Goal: Information Seeking & Learning: Learn about a topic

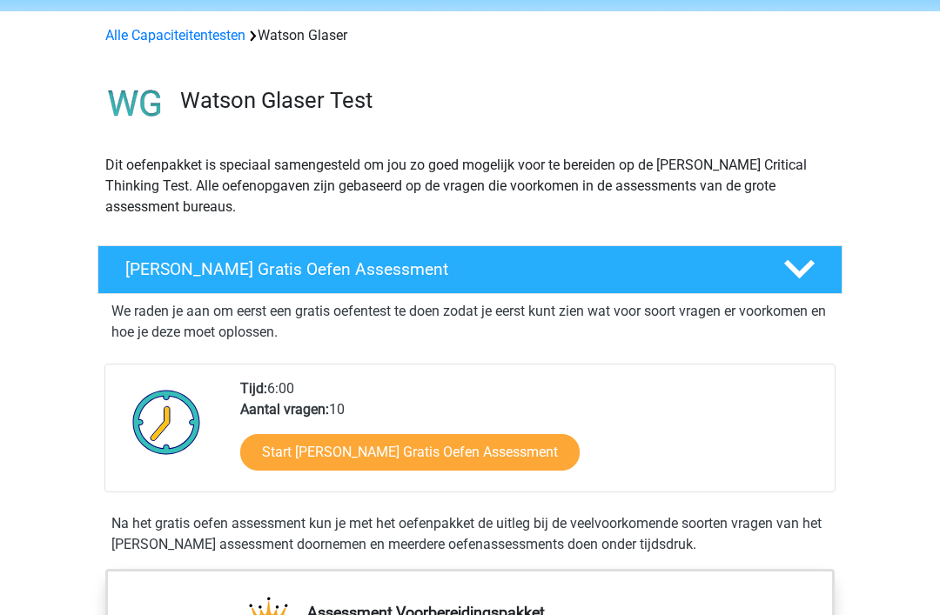
scroll to position [69, 0]
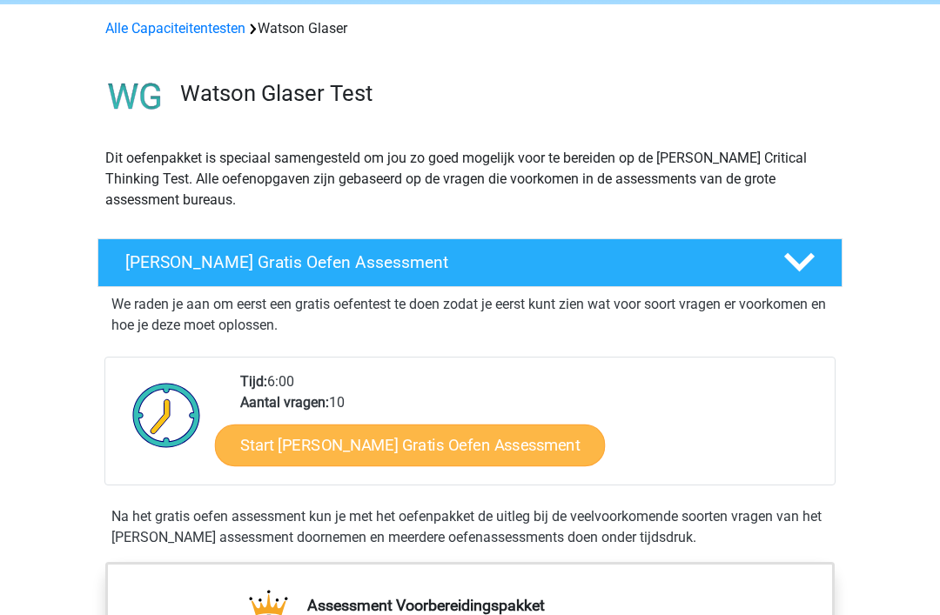
click at [486, 444] on link "Start Watson Glaser Gratis Oefen Assessment" at bounding box center [410, 446] width 391 height 42
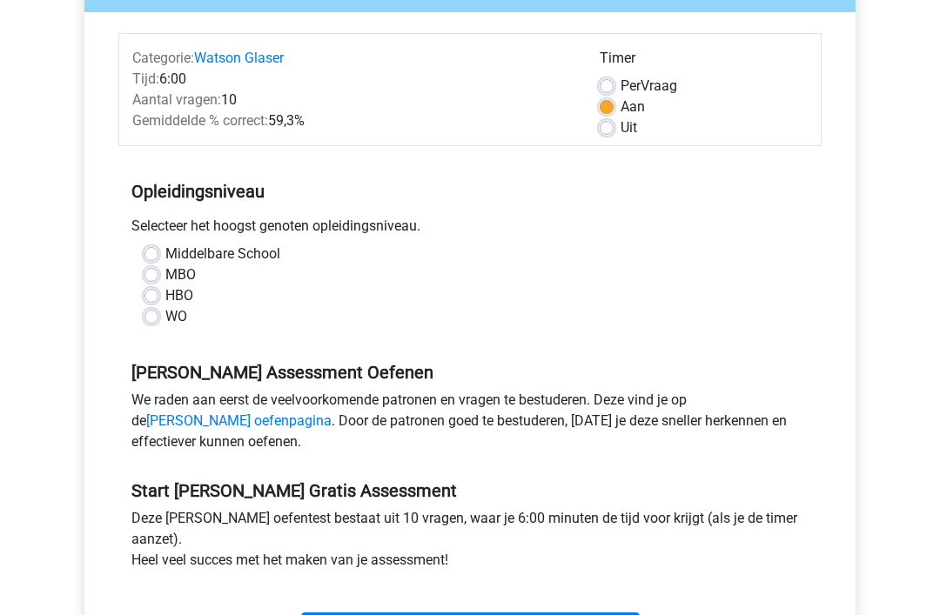
scroll to position [194, 0]
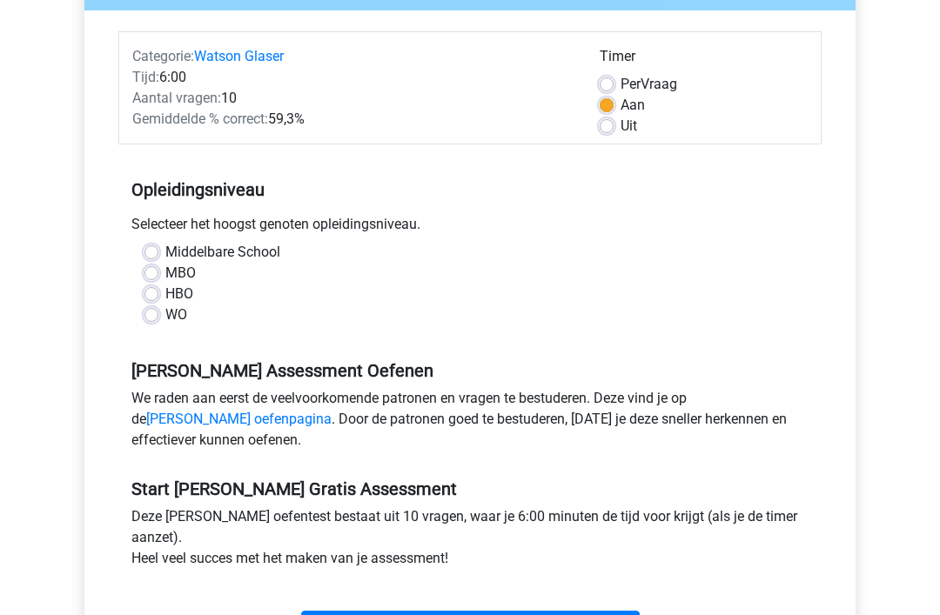
click at [165, 301] on label "HBO" at bounding box center [179, 295] width 28 height 21
click at [151, 301] on input "HBO" at bounding box center [152, 293] width 14 height 17
radio input "true"
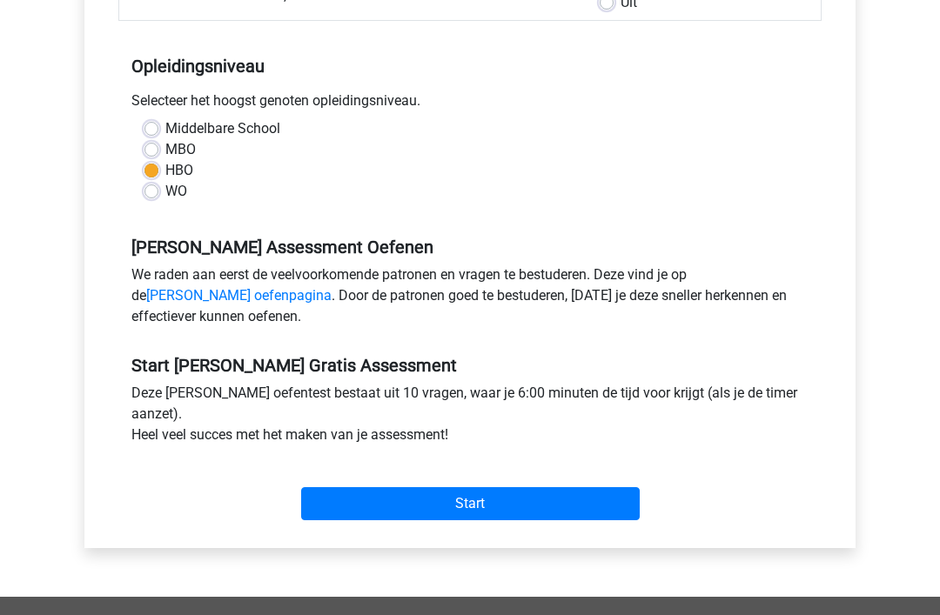
scroll to position [320, 0]
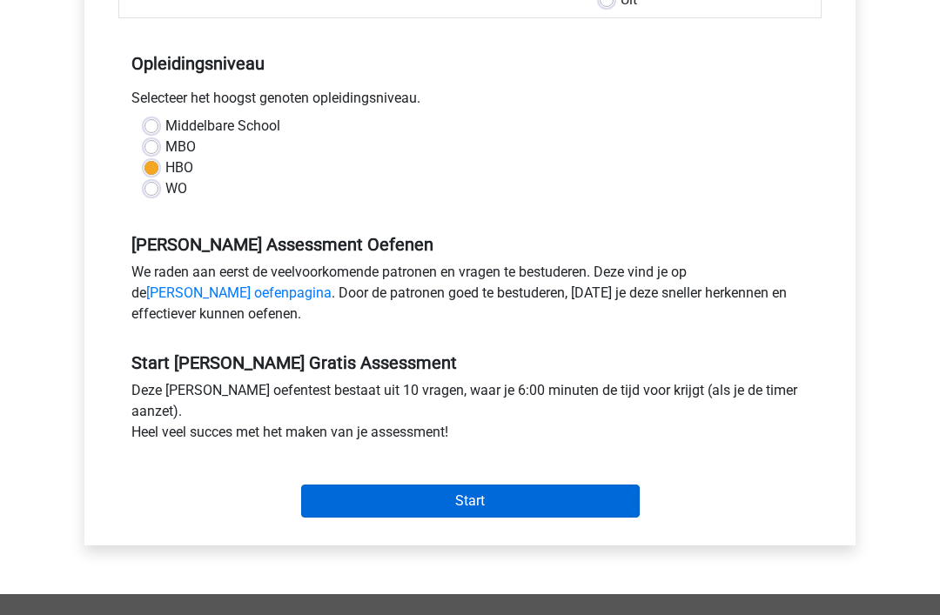
click at [515, 504] on input "Start" at bounding box center [470, 502] width 339 height 33
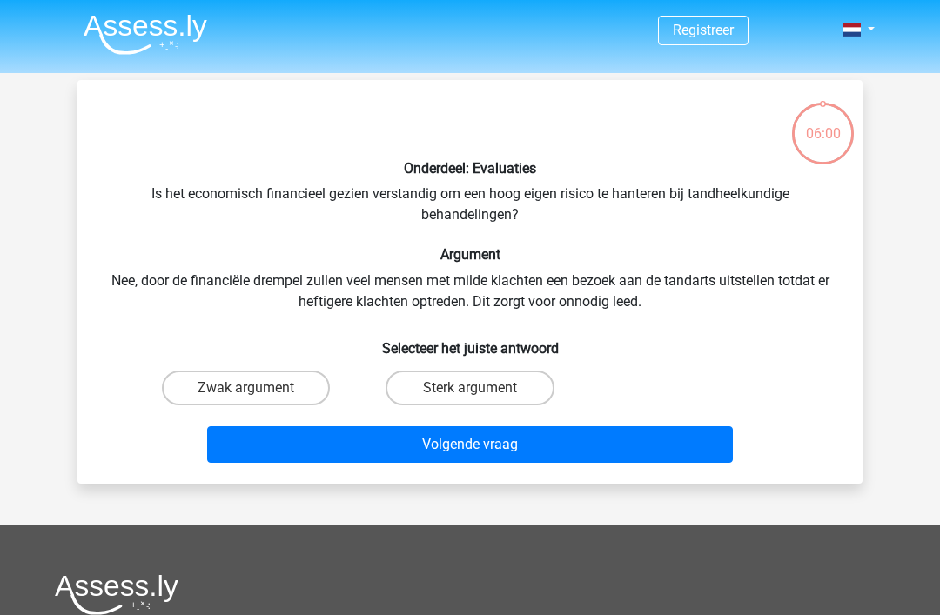
scroll to position [3, 0]
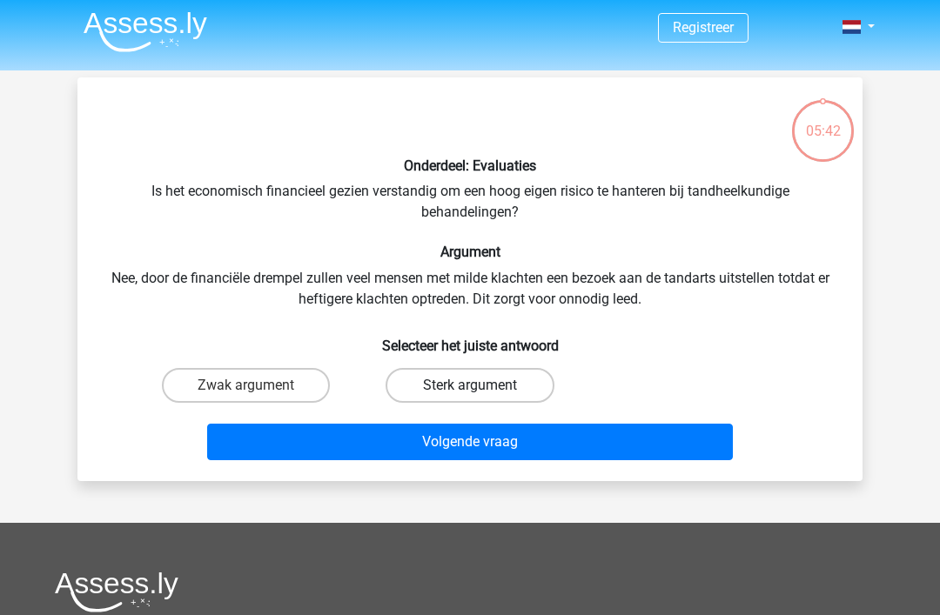
click at [479, 380] on label "Sterk argument" at bounding box center [470, 385] width 168 height 35
click at [479, 386] on input "Sterk argument" at bounding box center [475, 391] width 11 height 11
radio input "true"
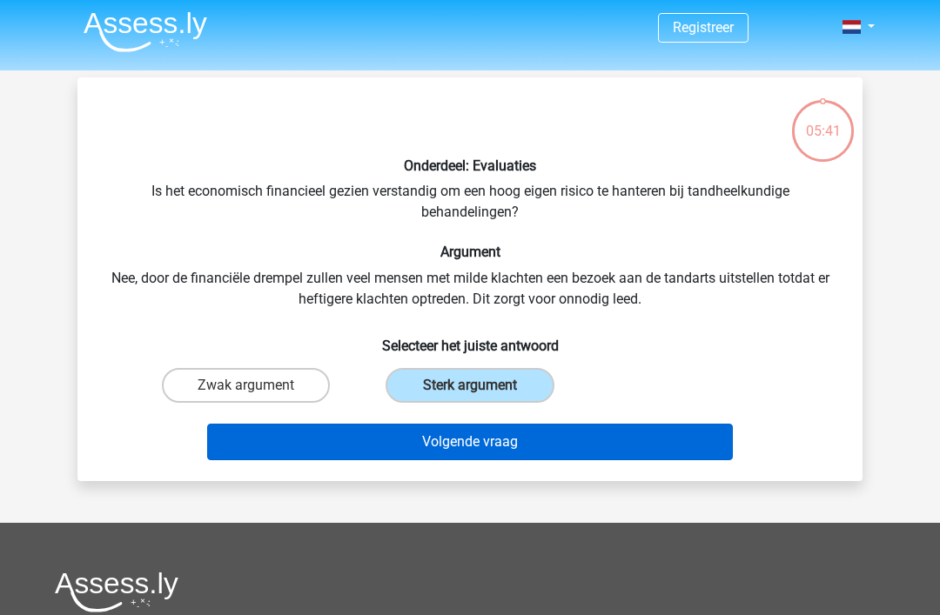
click at [472, 445] on button "Volgende vraag" at bounding box center [470, 442] width 527 height 37
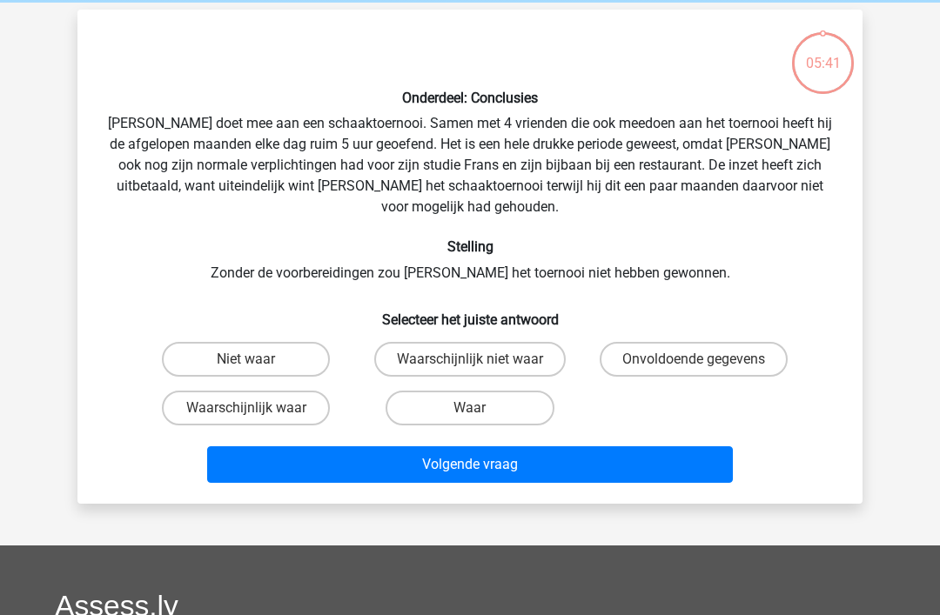
scroll to position [80, 0]
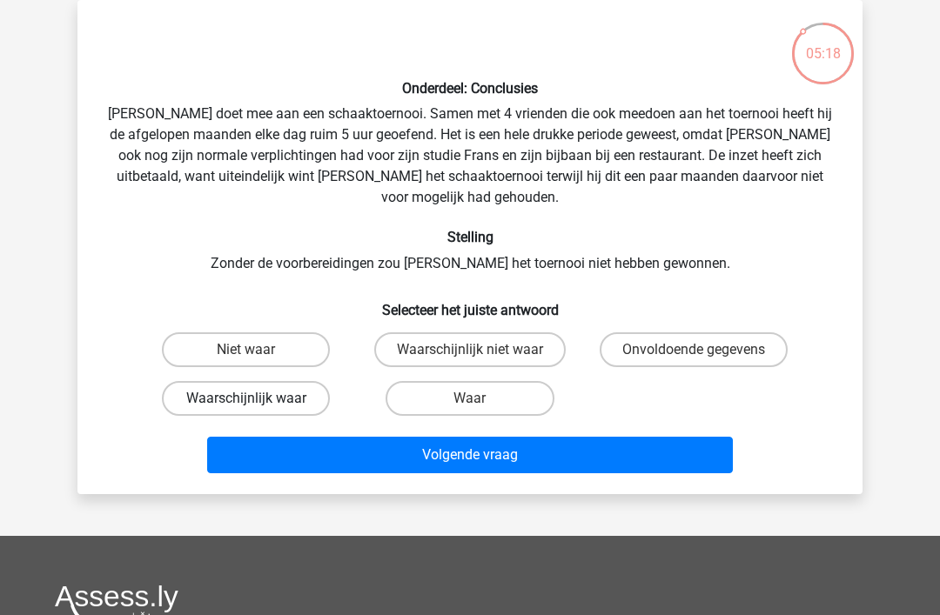
click at [263, 381] on label "Waarschijnlijk waar" at bounding box center [246, 398] width 168 height 35
click at [258, 399] on input "Waarschijnlijk waar" at bounding box center [251, 404] width 11 height 11
radio input "true"
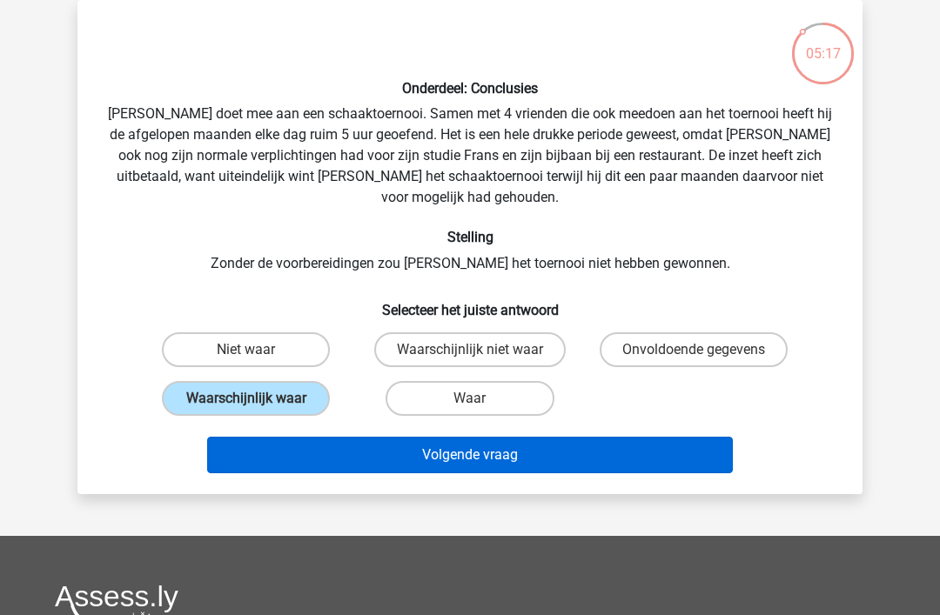
click at [510, 437] on button "Volgende vraag" at bounding box center [470, 455] width 527 height 37
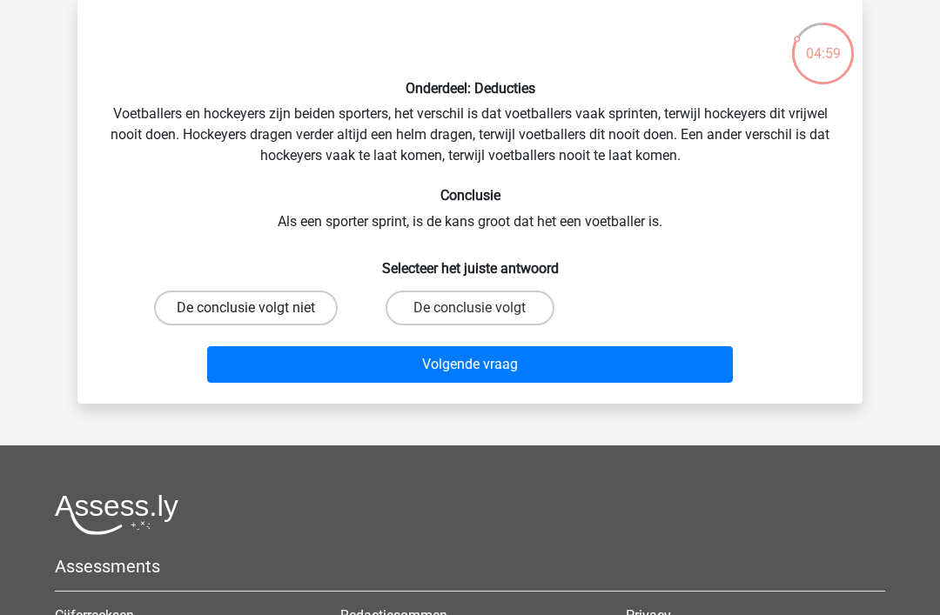
click at [280, 304] on label "De conclusie volgt niet" at bounding box center [246, 308] width 184 height 35
click at [258, 308] on input "De conclusie volgt niet" at bounding box center [251, 313] width 11 height 11
radio input "true"
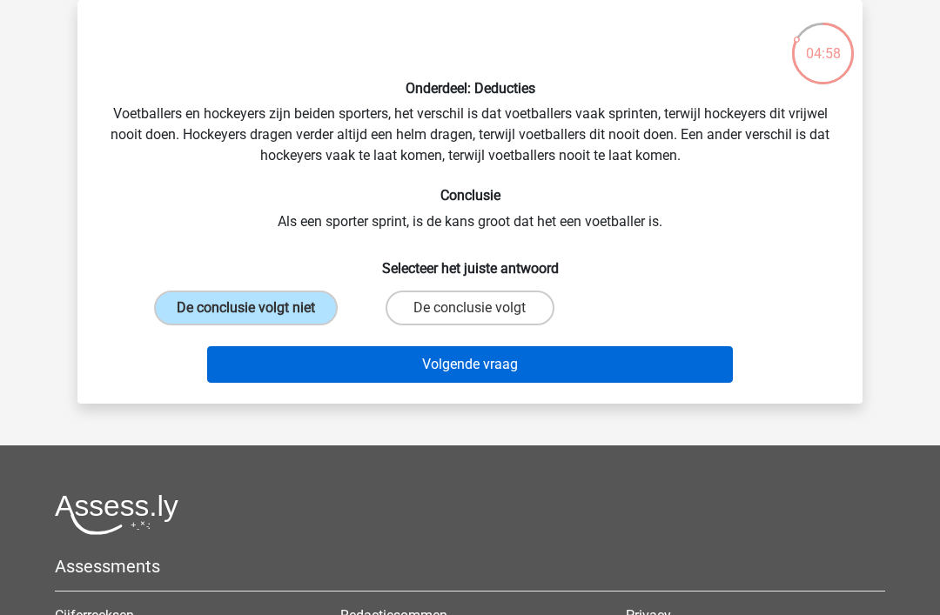
click at [491, 370] on button "Volgende vraag" at bounding box center [470, 364] width 527 height 37
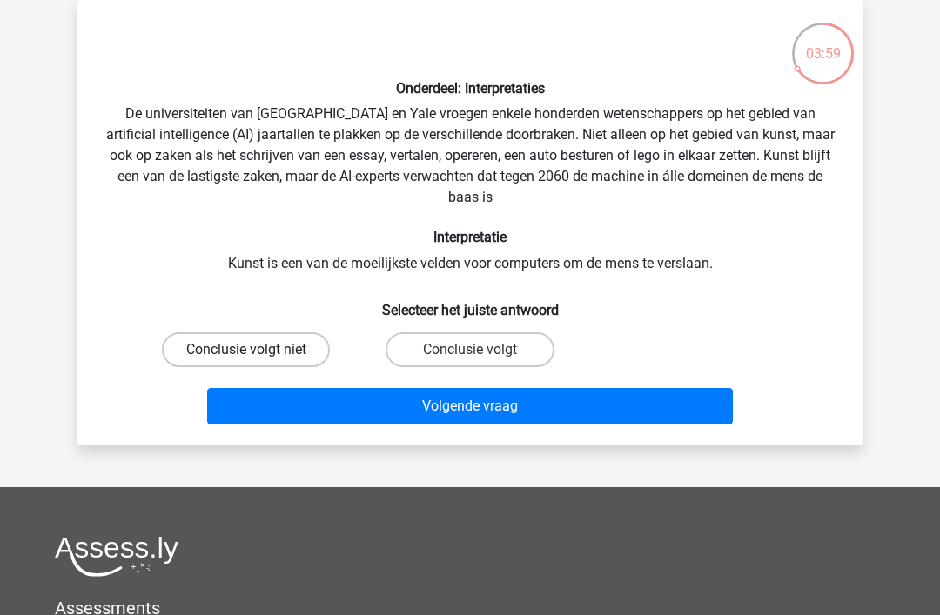
click at [293, 345] on label "Conclusie volgt niet" at bounding box center [246, 350] width 168 height 35
click at [258, 350] on input "Conclusie volgt niet" at bounding box center [251, 355] width 11 height 11
radio input "true"
click at [490, 343] on label "Conclusie volgt" at bounding box center [470, 350] width 168 height 35
click at [481, 350] on input "Conclusie volgt" at bounding box center [475, 355] width 11 height 11
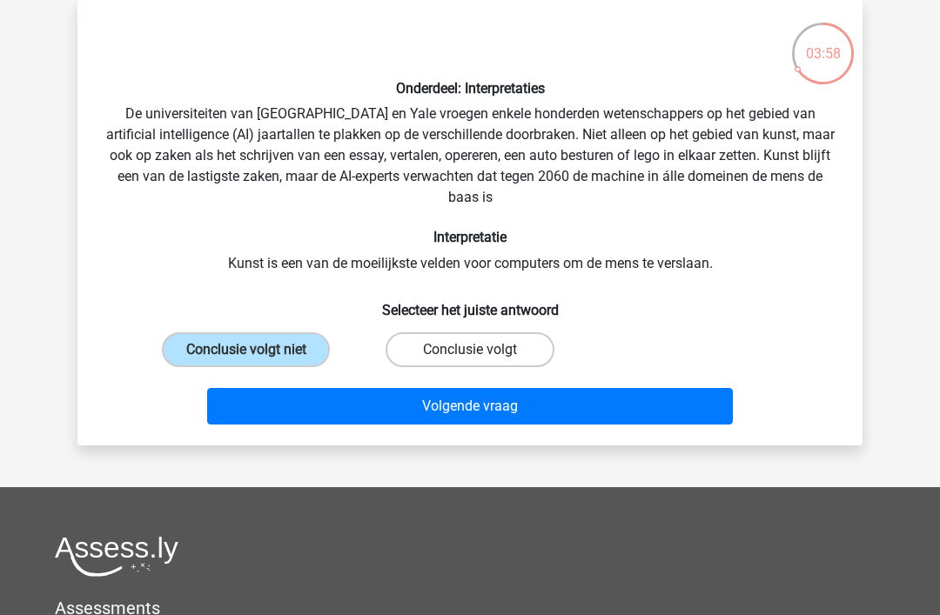
radio input "true"
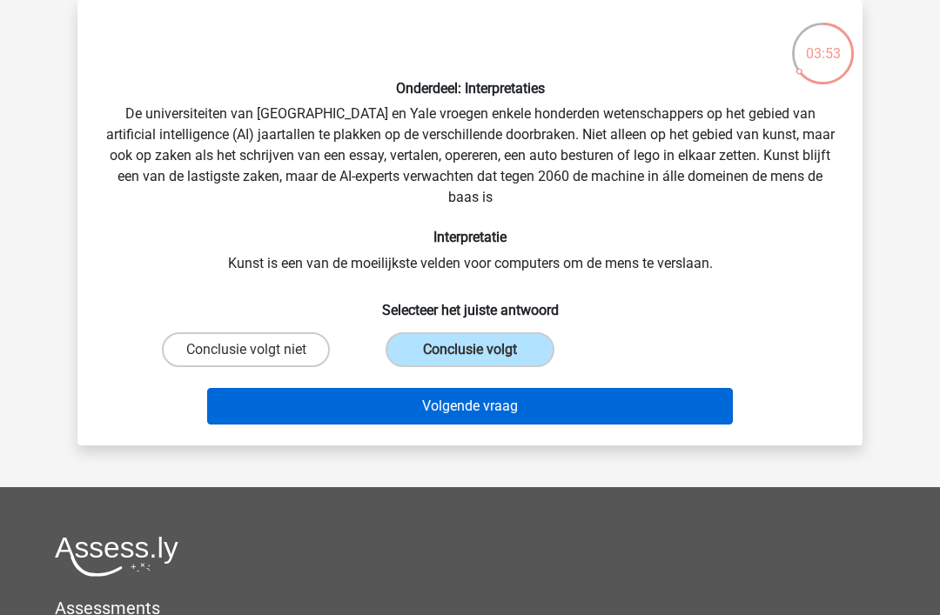
click at [564, 410] on button "Volgende vraag" at bounding box center [470, 406] width 527 height 37
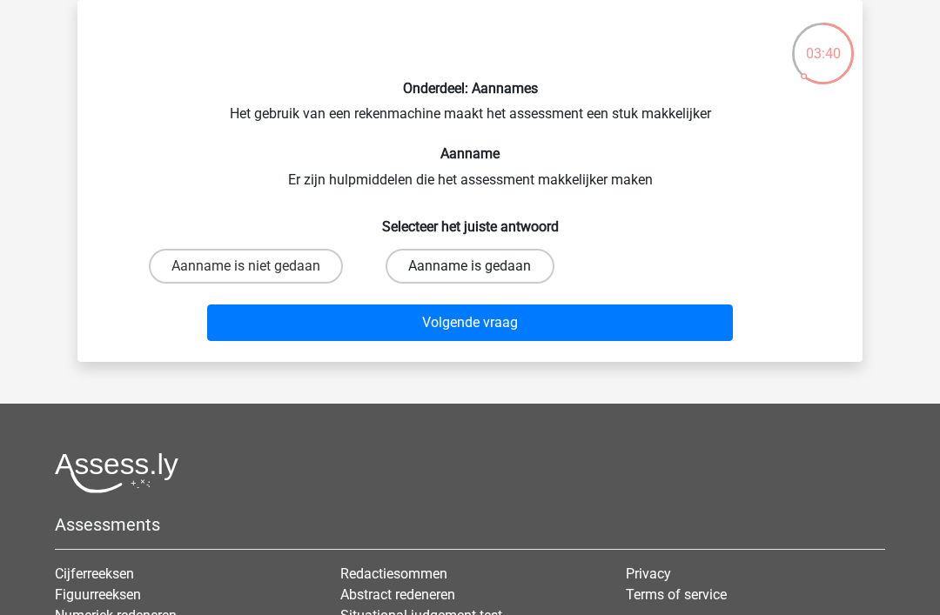
click at [490, 266] on label "Aanname is gedaan" at bounding box center [470, 266] width 168 height 35
click at [481, 266] on input "Aanname is gedaan" at bounding box center [475, 271] width 11 height 11
radio input "true"
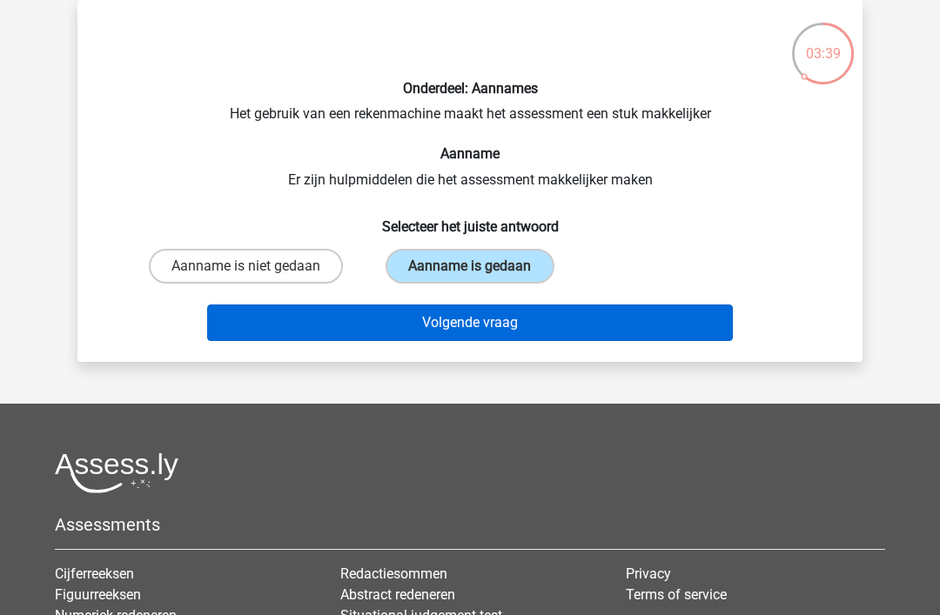
click at [504, 327] on button "Volgende vraag" at bounding box center [470, 323] width 527 height 37
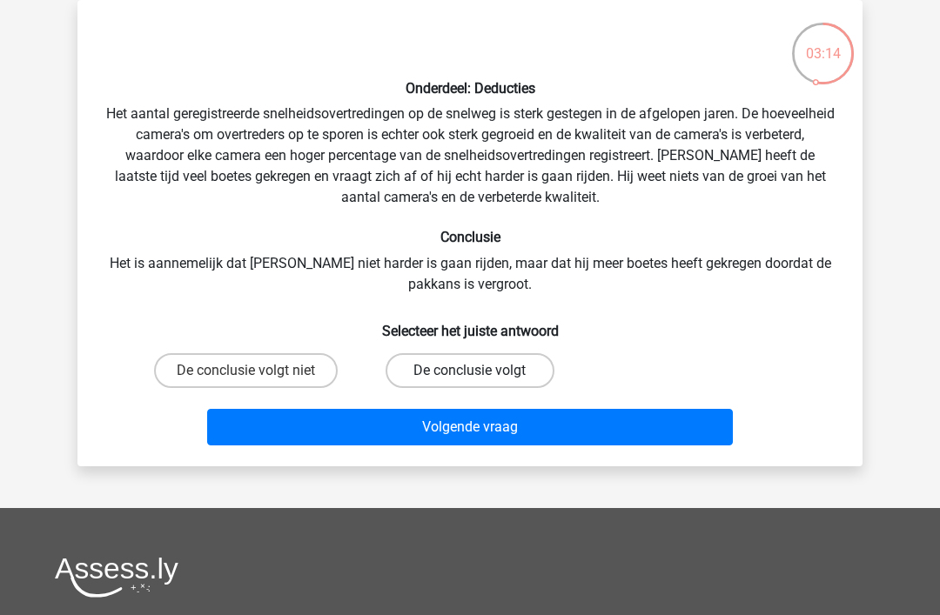
click at [495, 372] on label "De conclusie volgt" at bounding box center [470, 370] width 168 height 35
click at [481, 372] on input "De conclusie volgt" at bounding box center [475, 376] width 11 height 11
radio input "true"
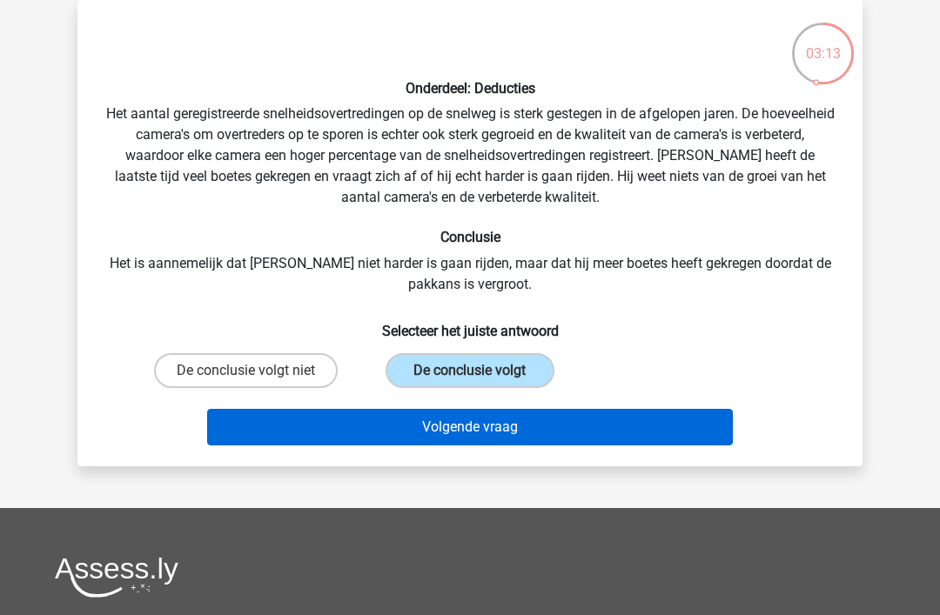
click at [482, 427] on button "Volgende vraag" at bounding box center [470, 427] width 527 height 37
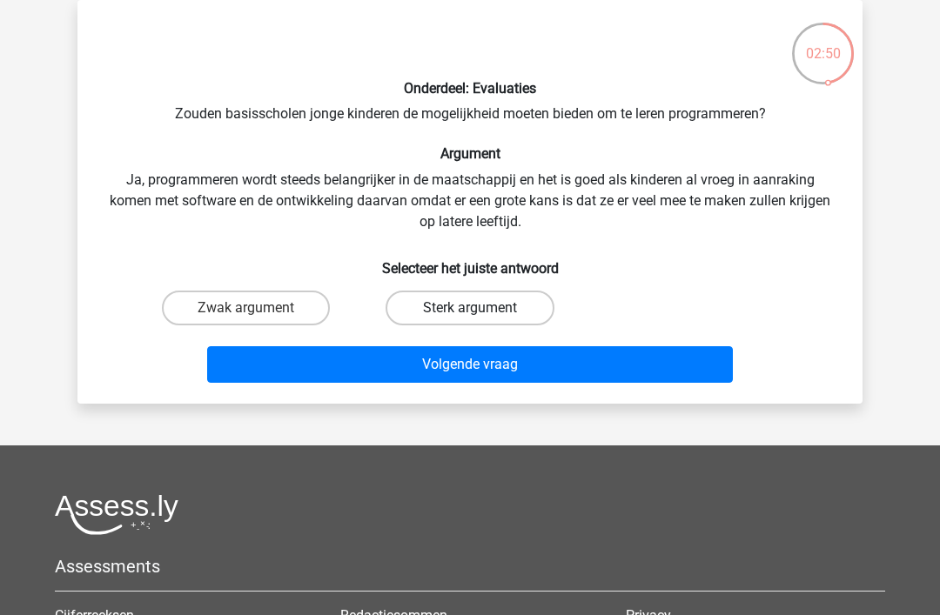
click at [478, 306] on label "Sterk argument" at bounding box center [470, 308] width 168 height 35
click at [478, 308] on input "Sterk argument" at bounding box center [475, 313] width 11 height 11
radio input "true"
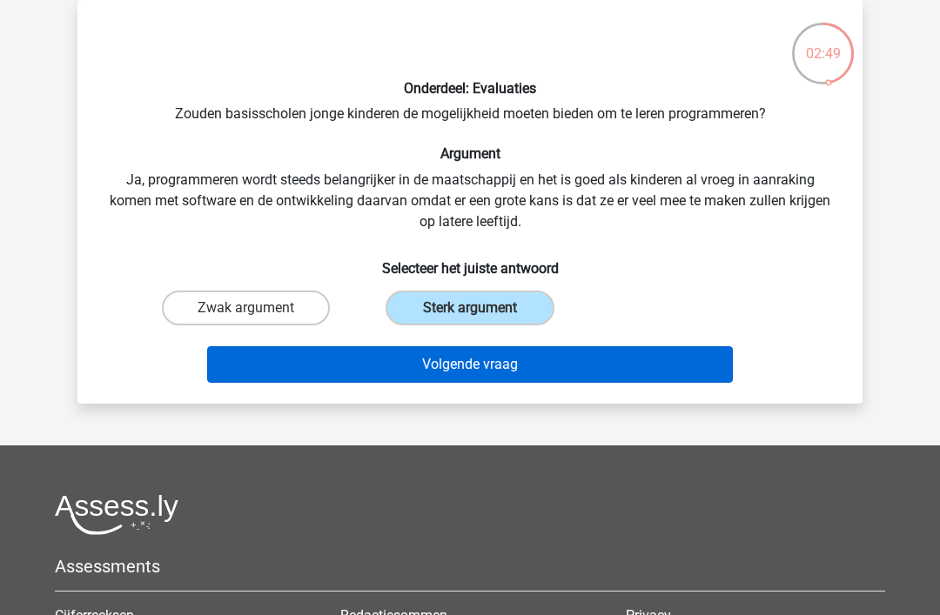
click at [461, 367] on button "Volgende vraag" at bounding box center [470, 364] width 527 height 37
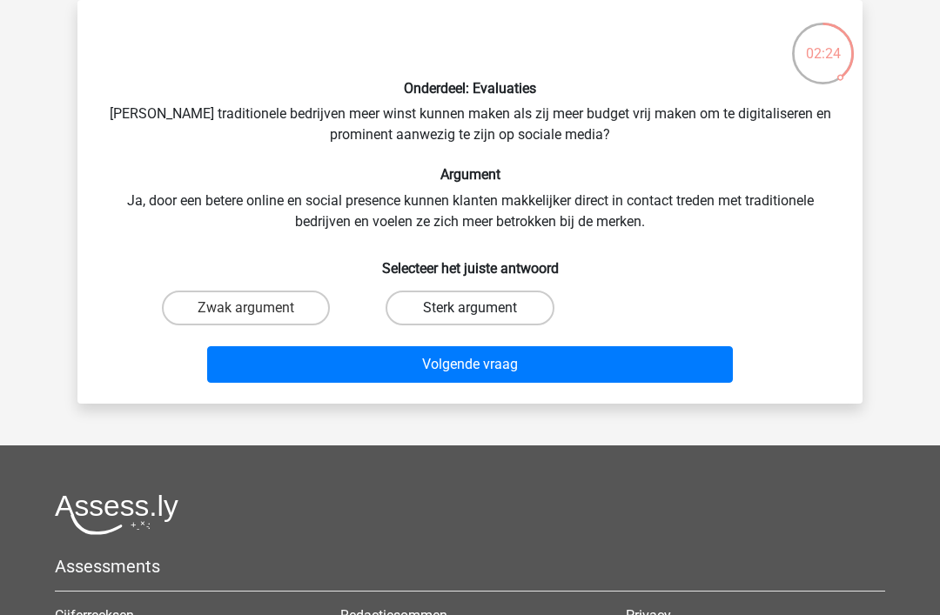
click at [490, 299] on label "Sterk argument" at bounding box center [470, 308] width 168 height 35
click at [481, 308] on input "Sterk argument" at bounding box center [475, 313] width 11 height 11
radio input "true"
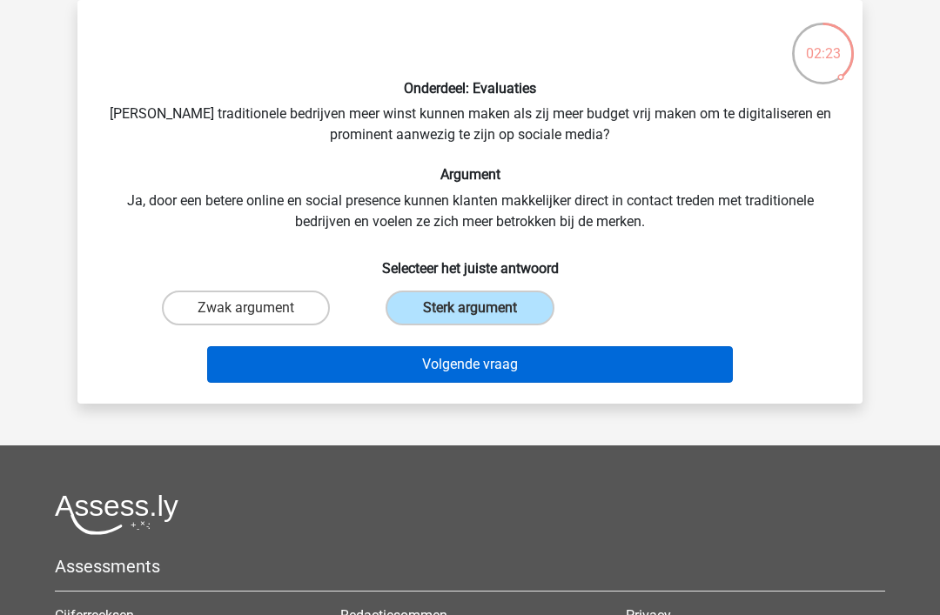
click at [489, 369] on button "Volgende vraag" at bounding box center [470, 364] width 527 height 37
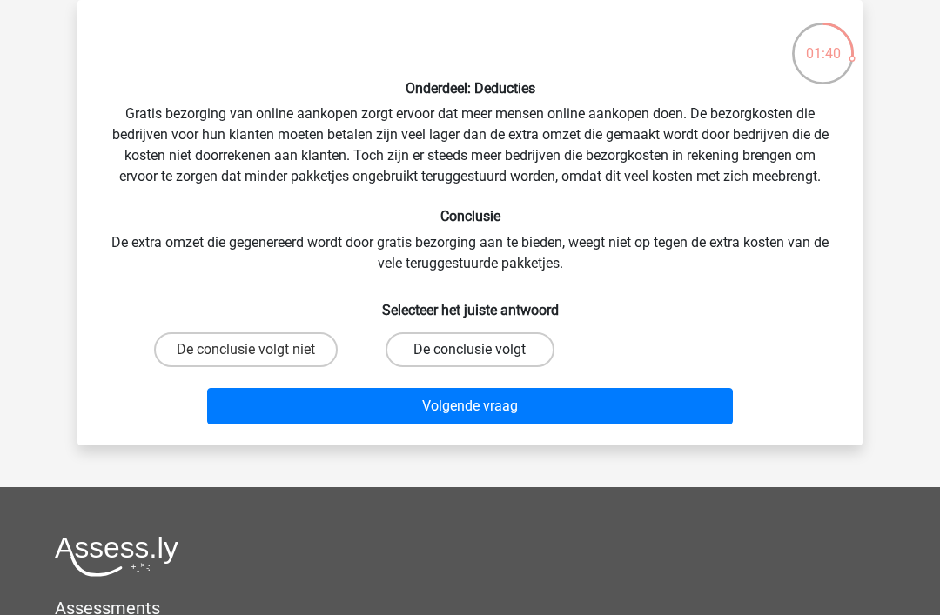
click at [508, 351] on label "De conclusie volgt" at bounding box center [470, 350] width 168 height 35
click at [481, 351] on input "De conclusie volgt" at bounding box center [475, 355] width 11 height 11
radio input "true"
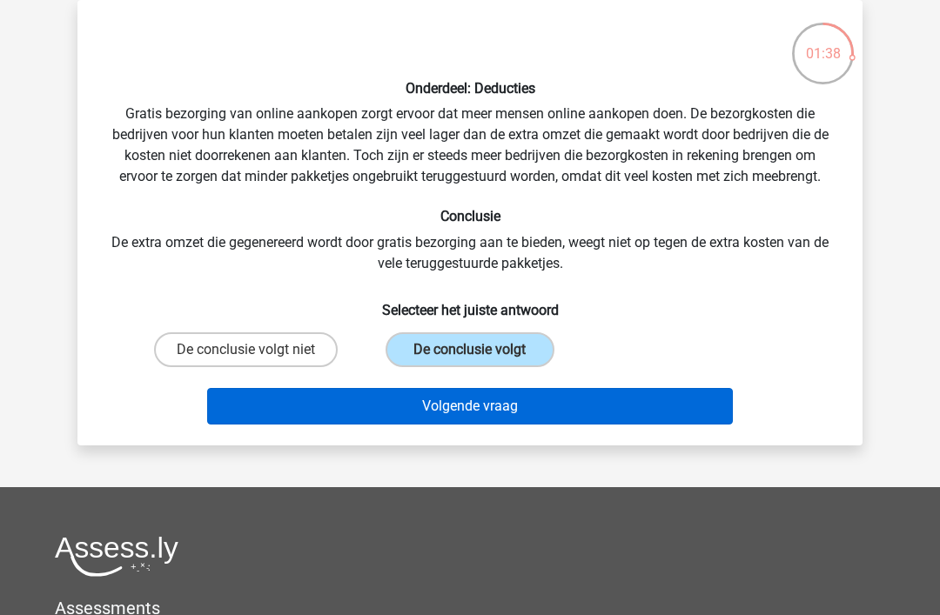
click at [511, 409] on button "Volgende vraag" at bounding box center [470, 406] width 527 height 37
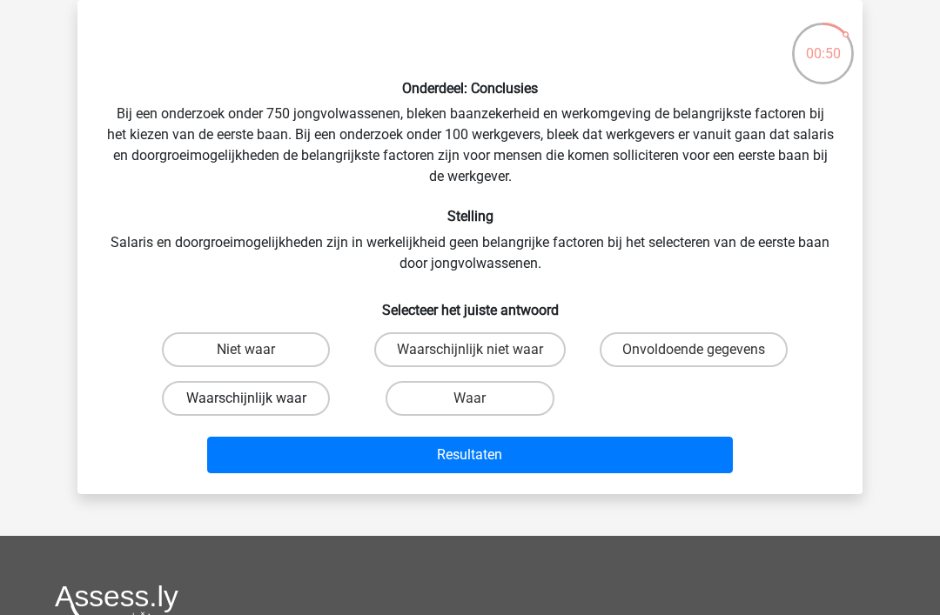
click at [281, 394] on label "Waarschijnlijk waar" at bounding box center [246, 398] width 168 height 35
click at [258, 399] on input "Waarschijnlijk waar" at bounding box center [251, 404] width 11 height 11
radio input "true"
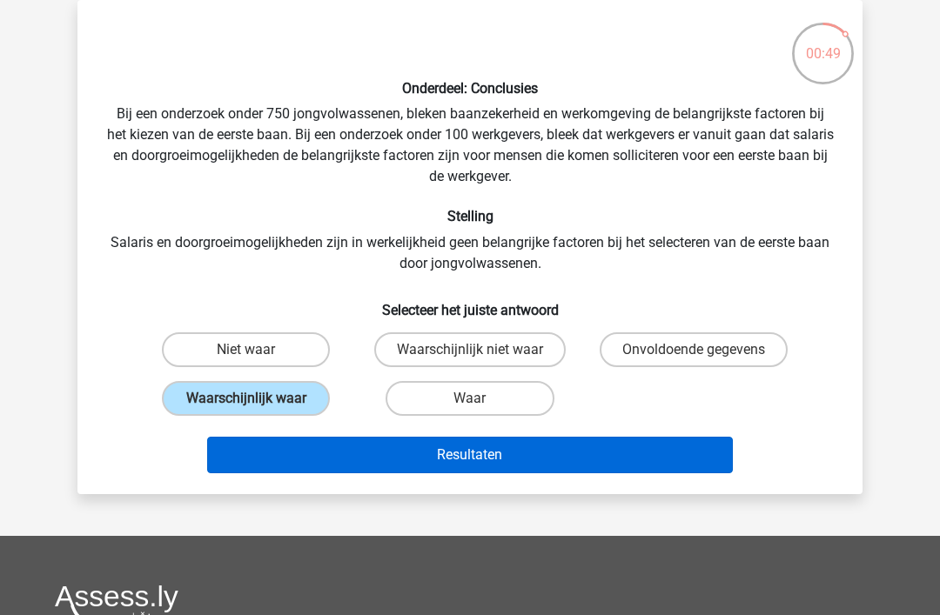
click at [446, 444] on button "Resultaten" at bounding box center [470, 455] width 527 height 37
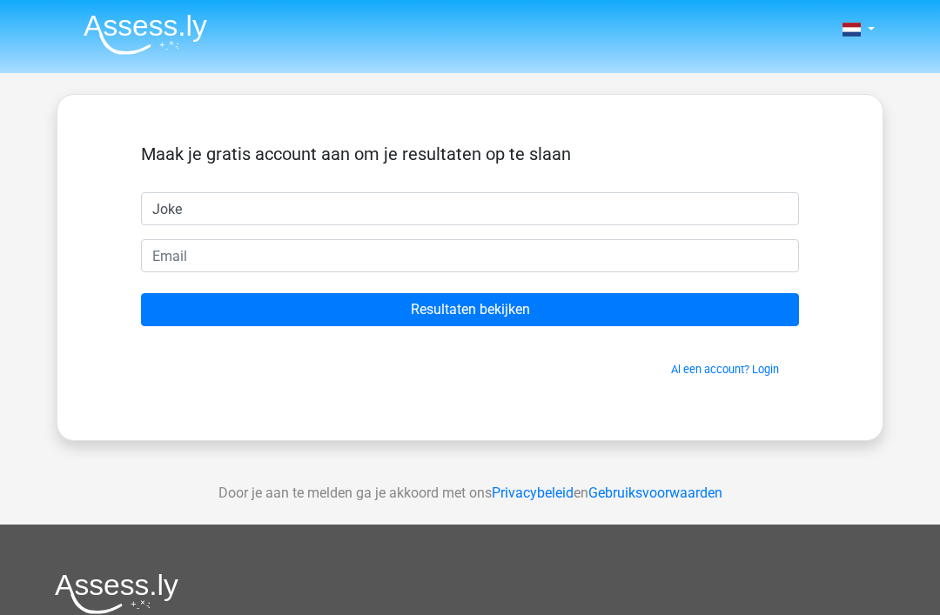
type input "Joke"
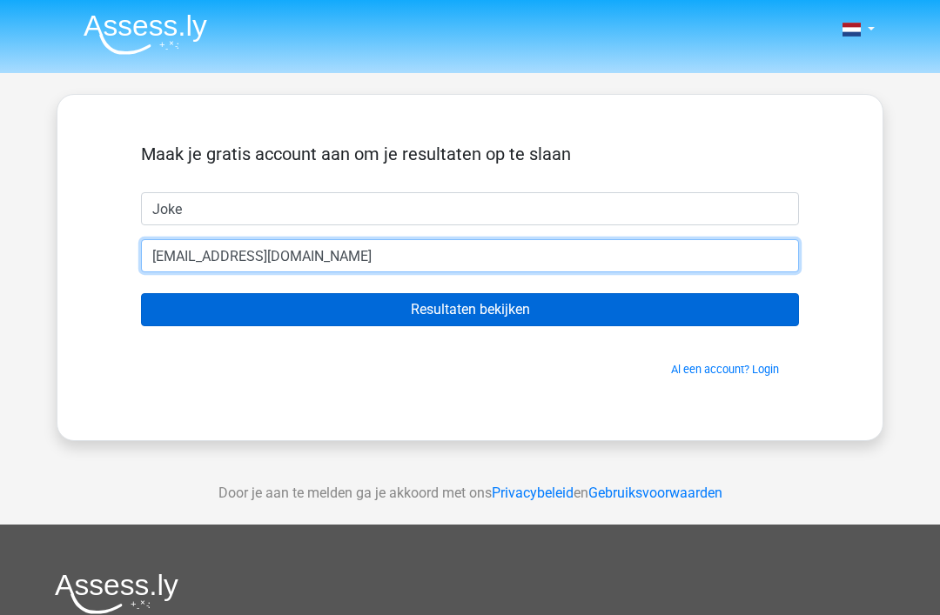
type input "jokebarra@hotmail.com"
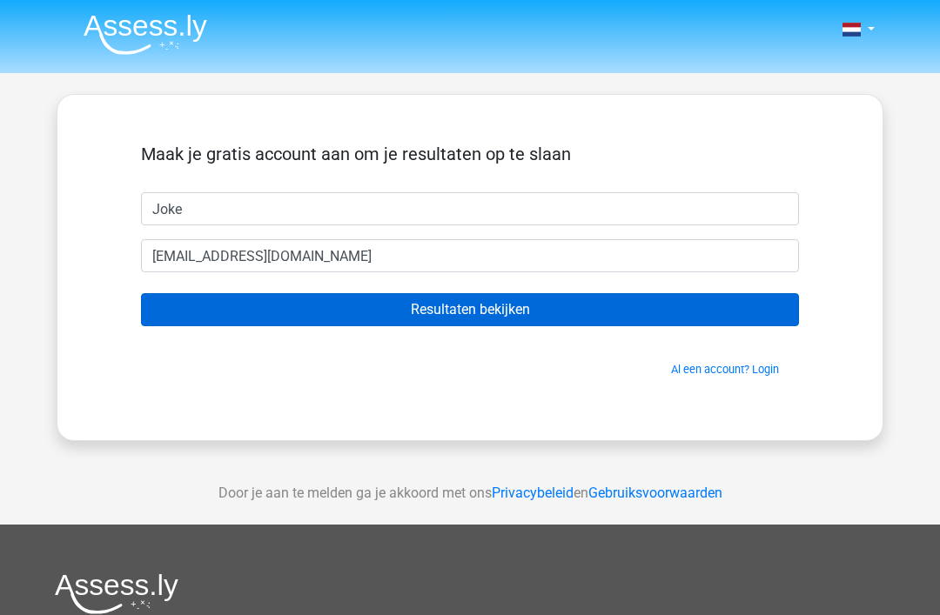
click at [507, 315] on input "Resultaten bekijken" at bounding box center [470, 309] width 658 height 33
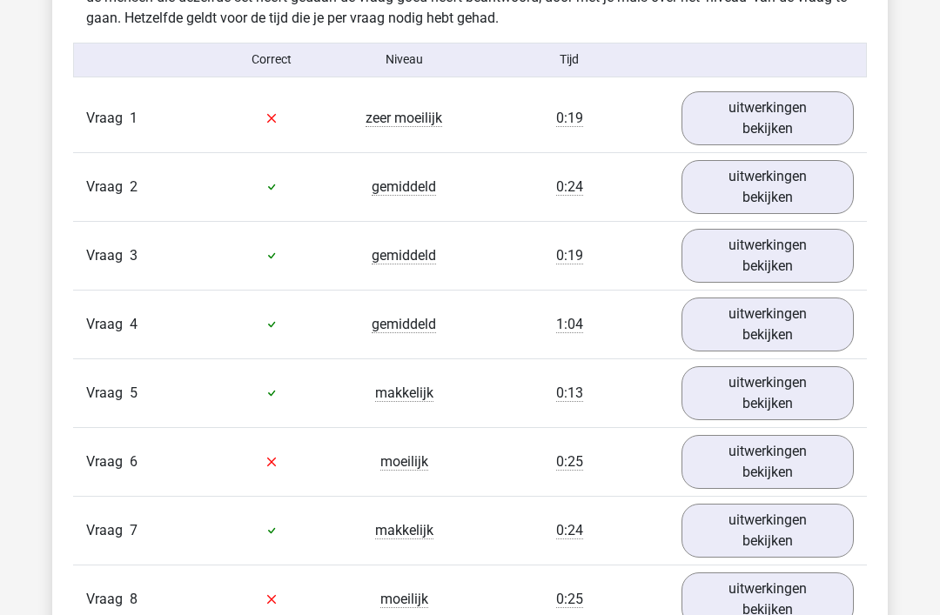
scroll to position [1409, 0]
click at [770, 116] on link "uitwerkingen bekijken" at bounding box center [768, 119] width 198 height 62
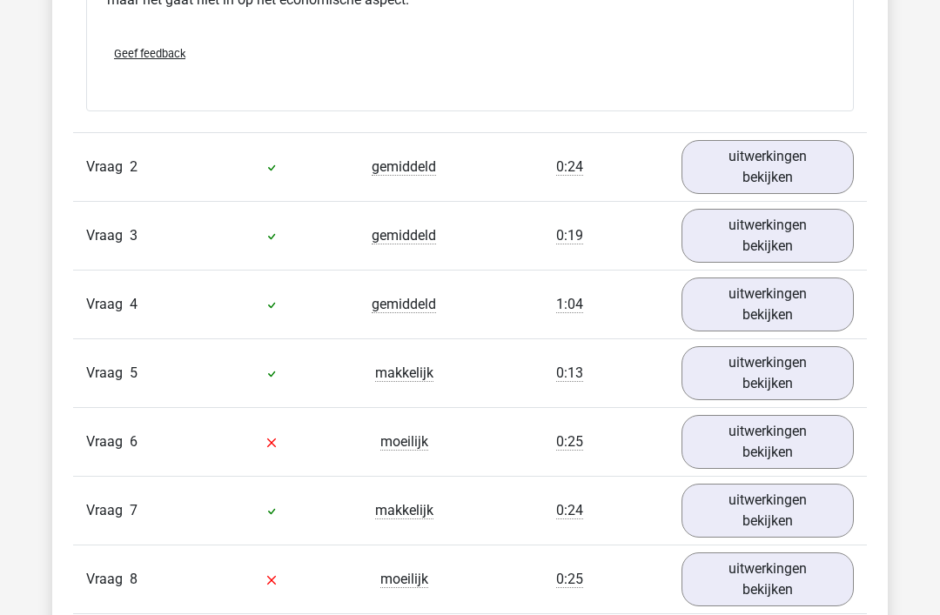
scroll to position [1871, 0]
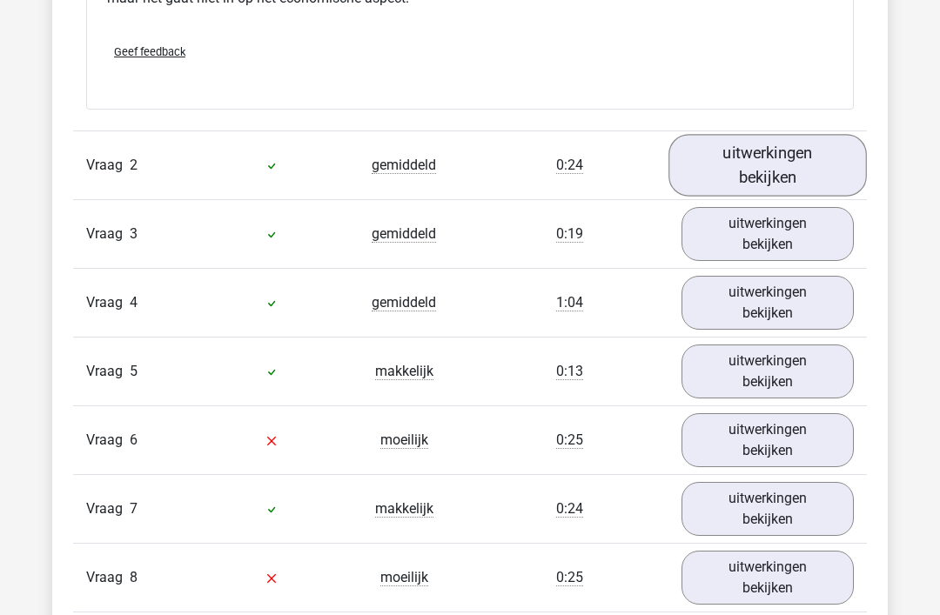
click at [785, 192] on link "uitwerkingen bekijken" at bounding box center [768, 167] width 198 height 62
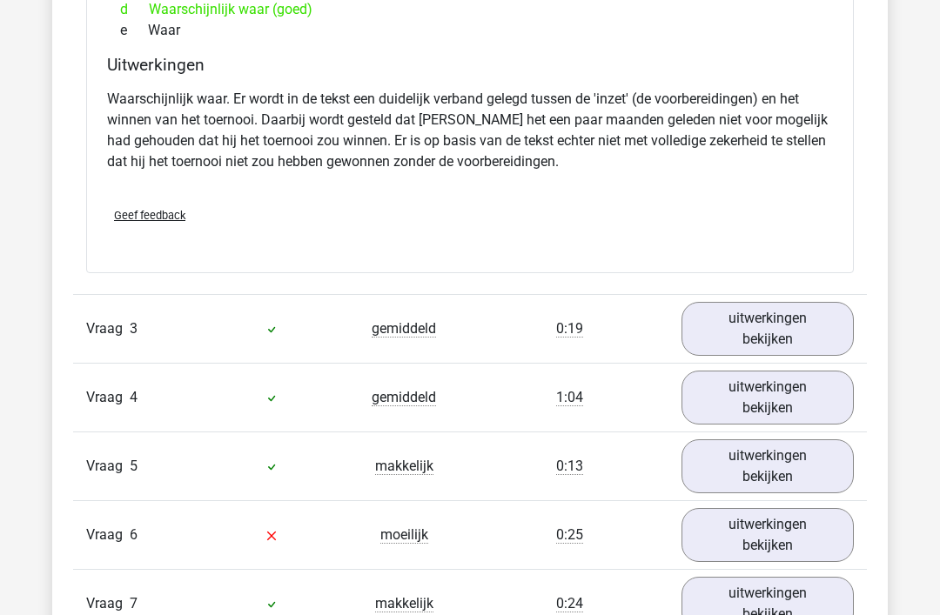
scroll to position [2385, 0]
click at [784, 335] on link "uitwerkingen bekijken" at bounding box center [768, 329] width 198 height 62
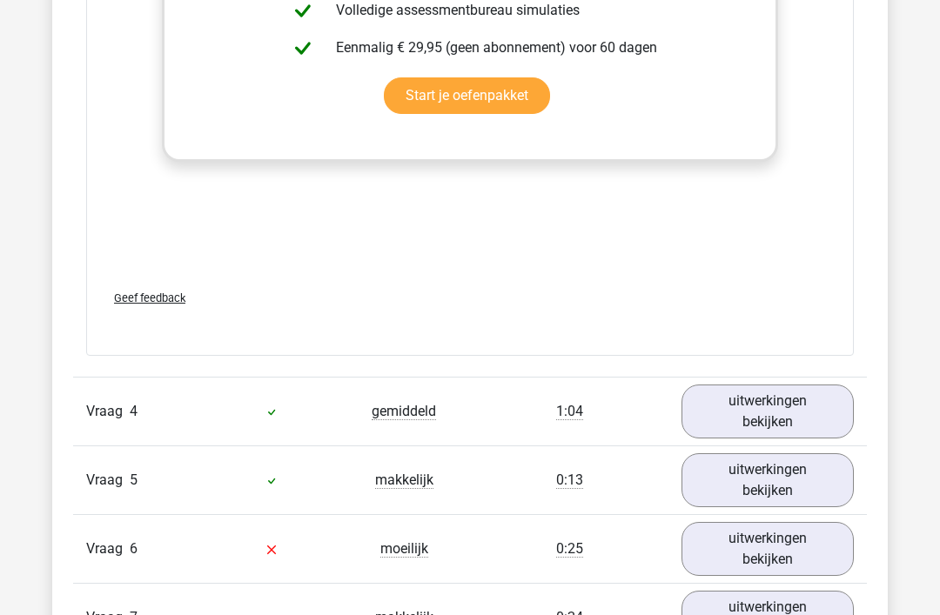
scroll to position [3300, 0]
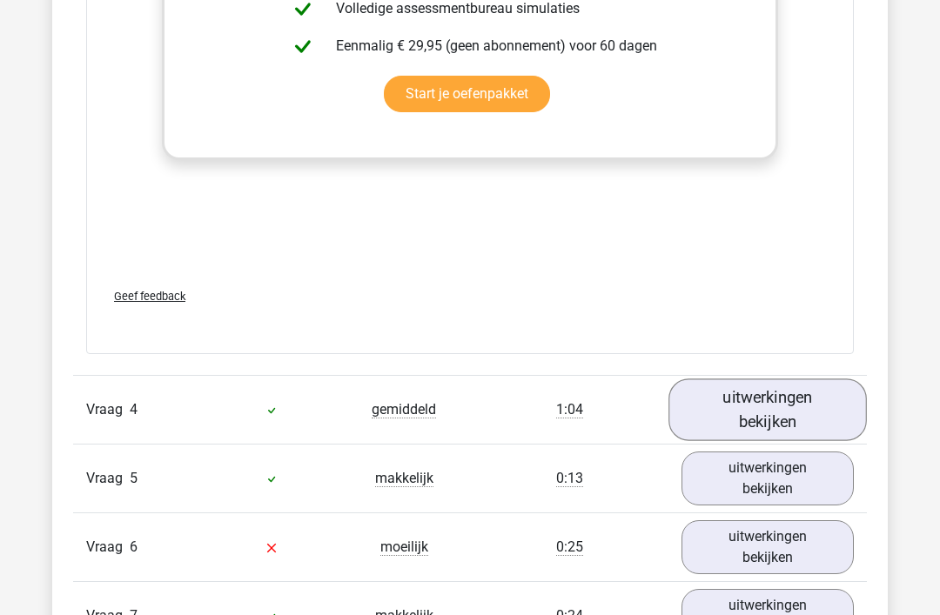
click at [796, 414] on link "uitwerkingen bekijken" at bounding box center [768, 411] width 198 height 62
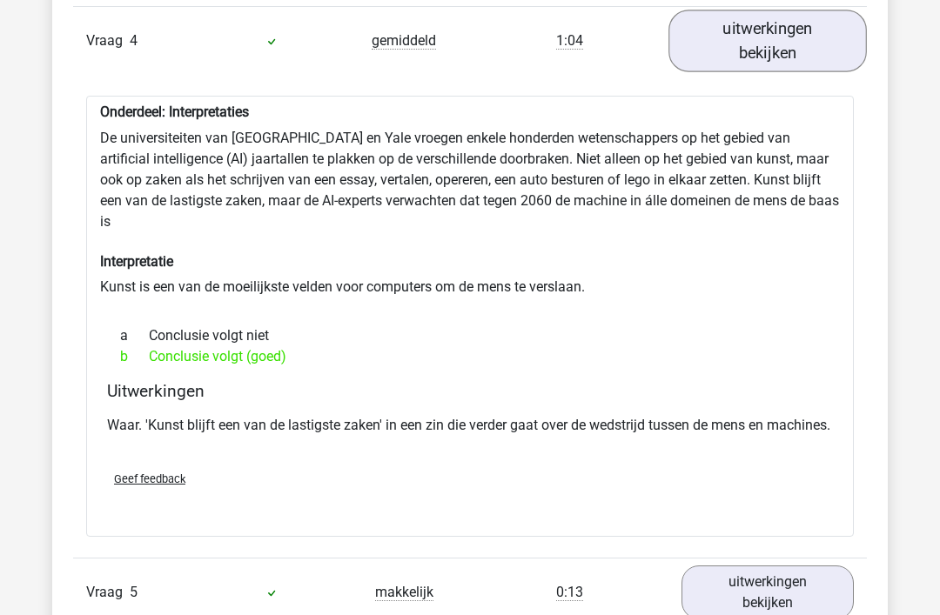
scroll to position [3672, 0]
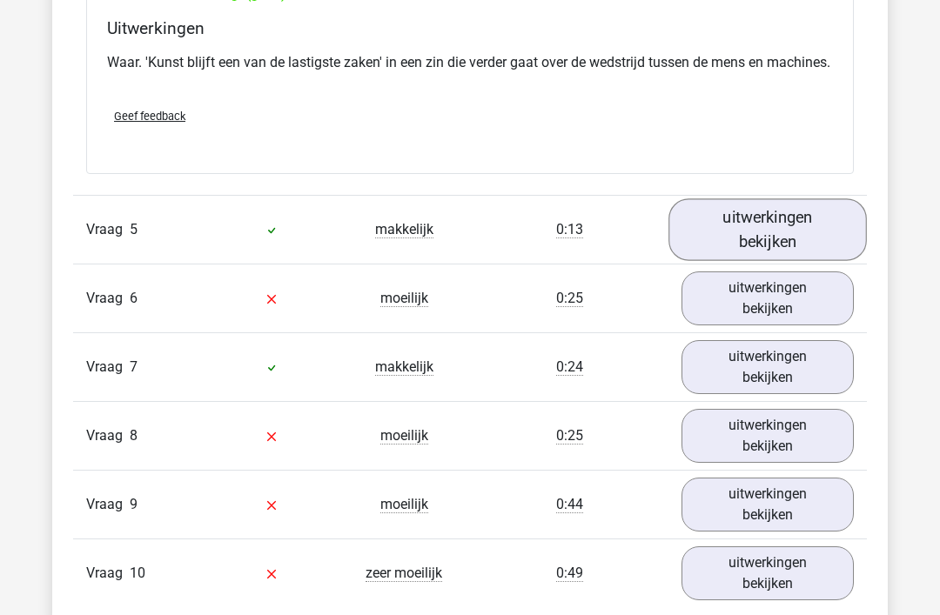
click at [784, 231] on link "uitwerkingen bekijken" at bounding box center [768, 230] width 198 height 62
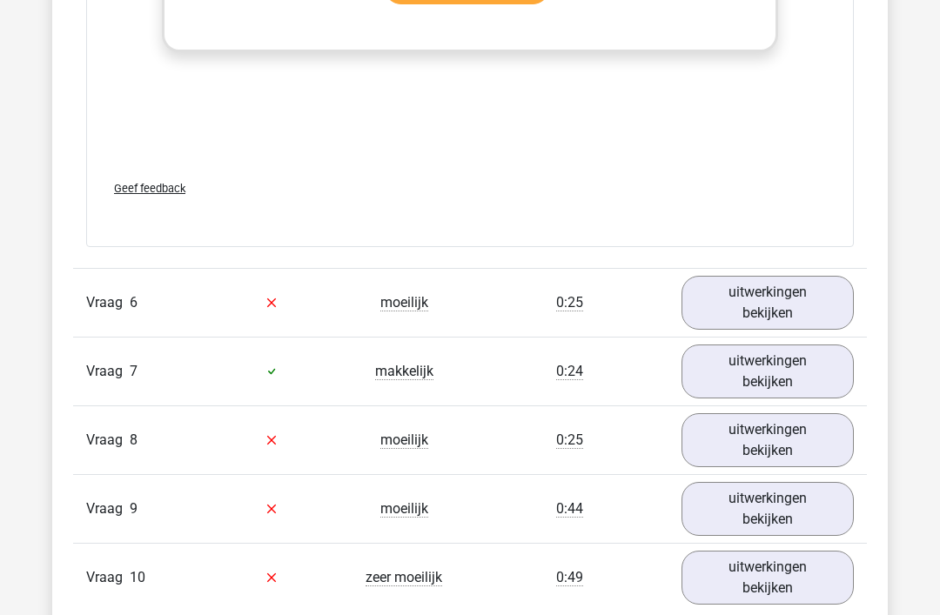
scroll to position [4936, 0]
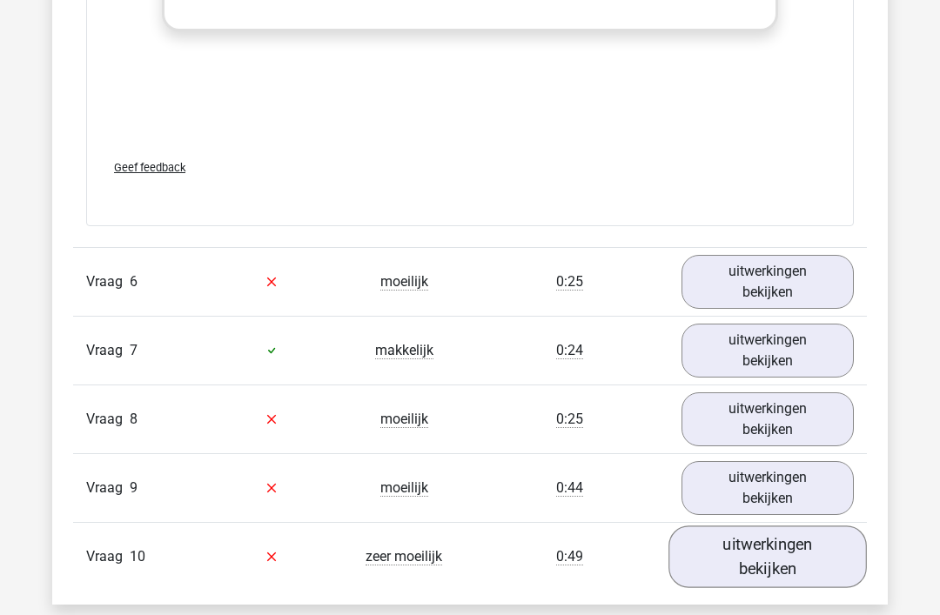
click at [779, 561] on link "uitwerkingen bekijken" at bounding box center [768, 557] width 198 height 62
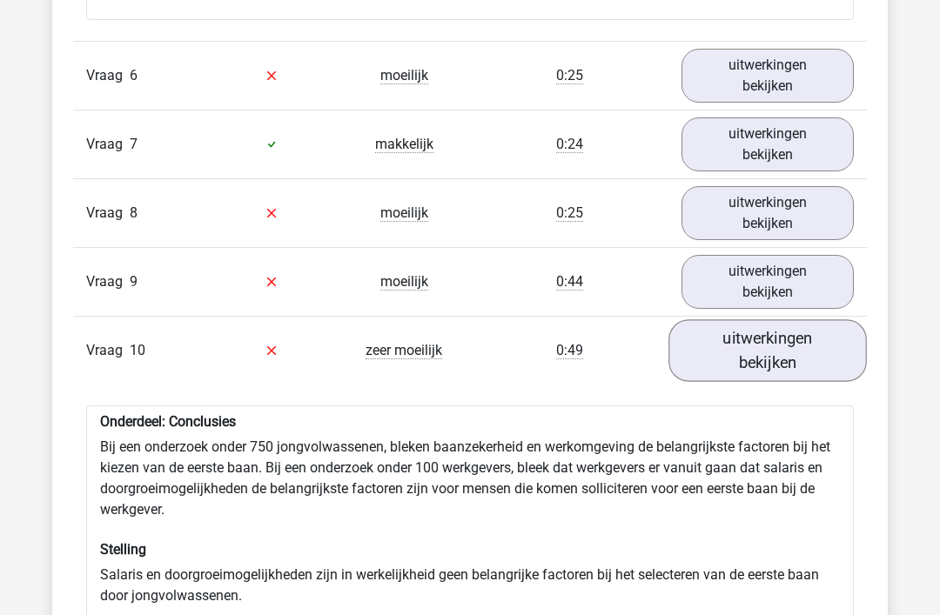
scroll to position [5142, 0]
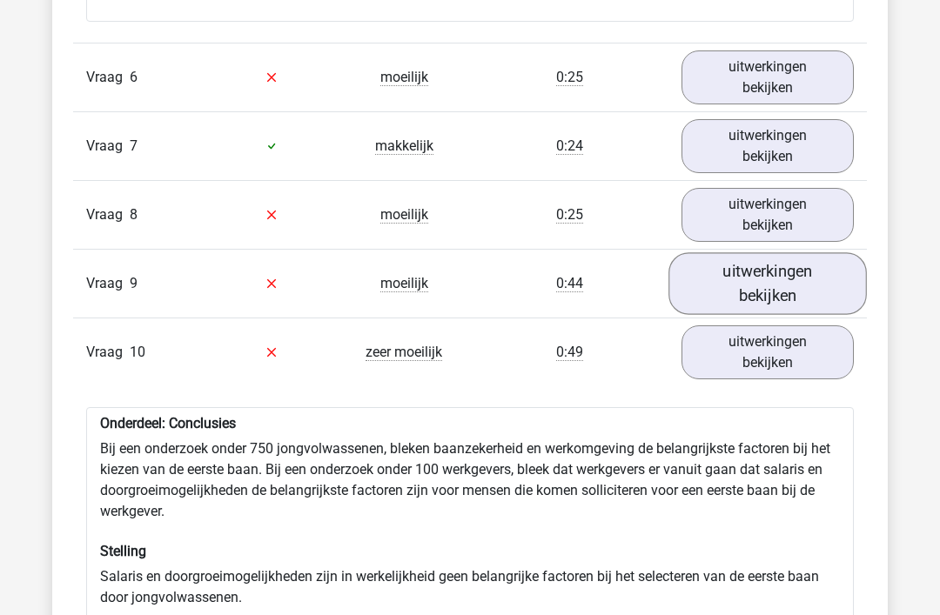
click at [777, 285] on link "uitwerkingen bekijken" at bounding box center [768, 283] width 198 height 62
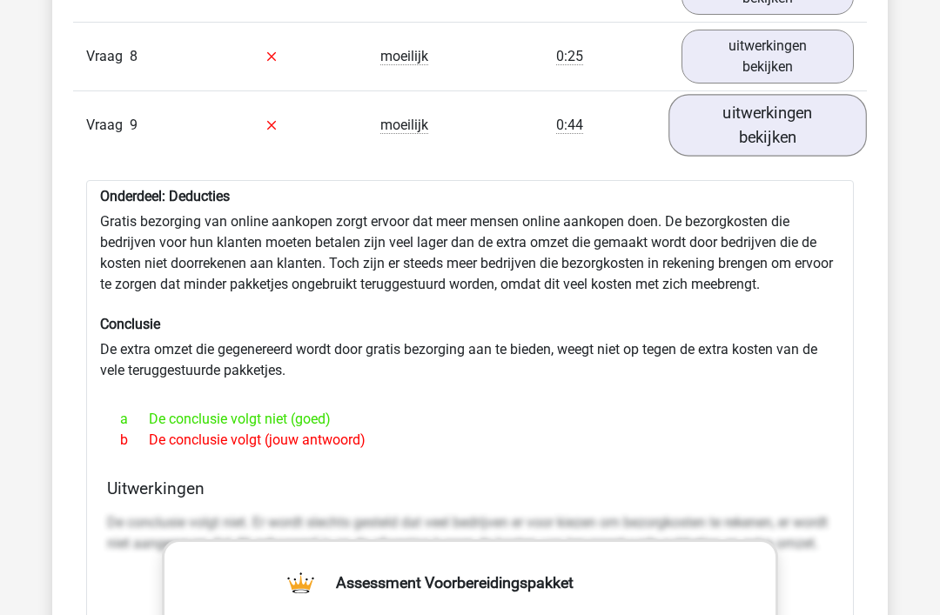
scroll to position [5300, 0]
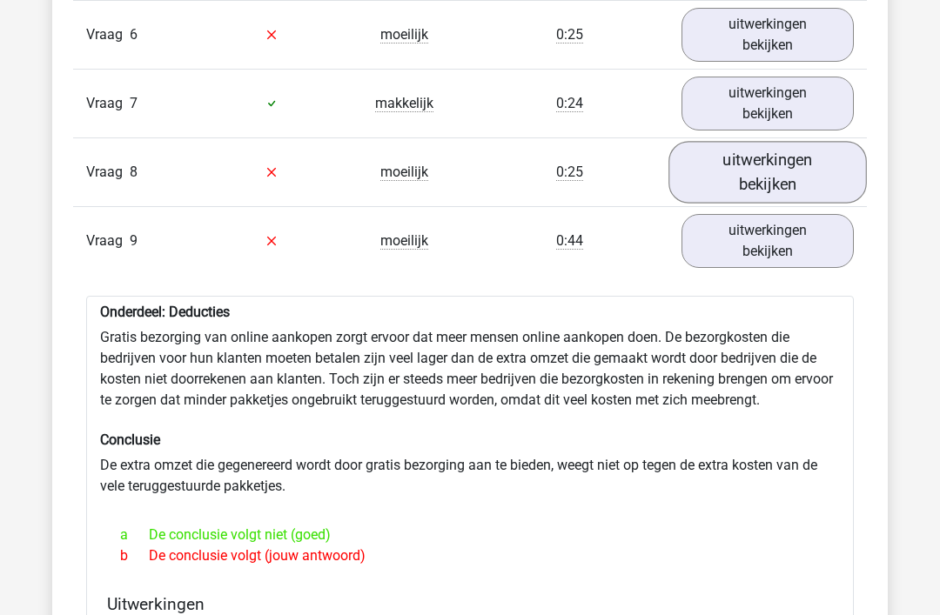
click at [780, 168] on link "uitwerkingen bekijken" at bounding box center [768, 173] width 198 height 62
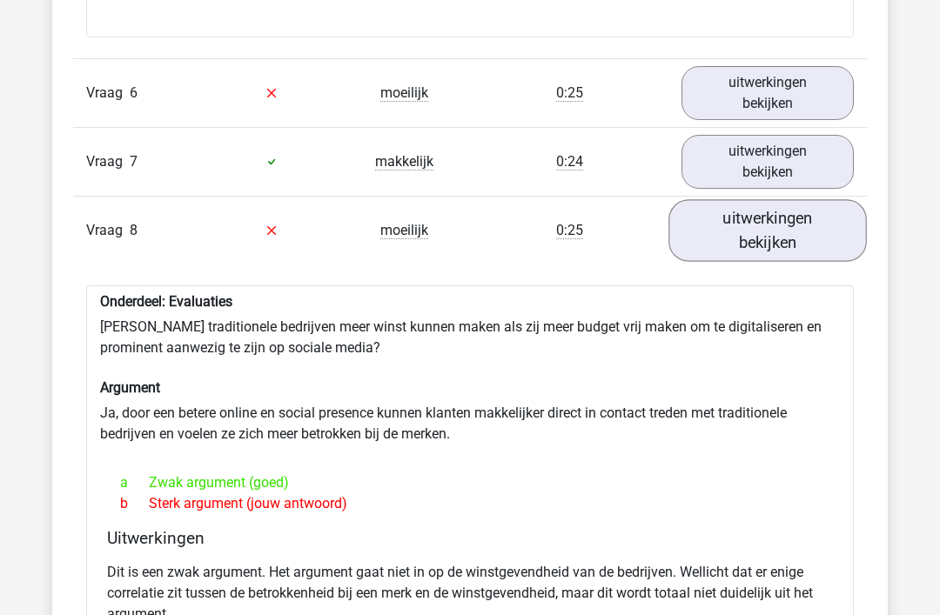
scroll to position [5127, 0]
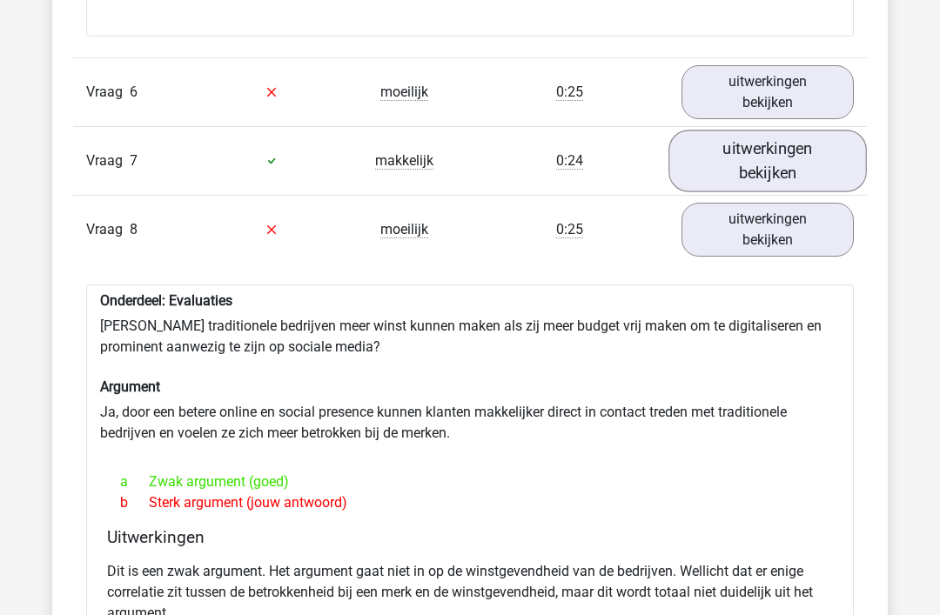
click at [797, 166] on link "uitwerkingen bekijken" at bounding box center [768, 161] width 198 height 62
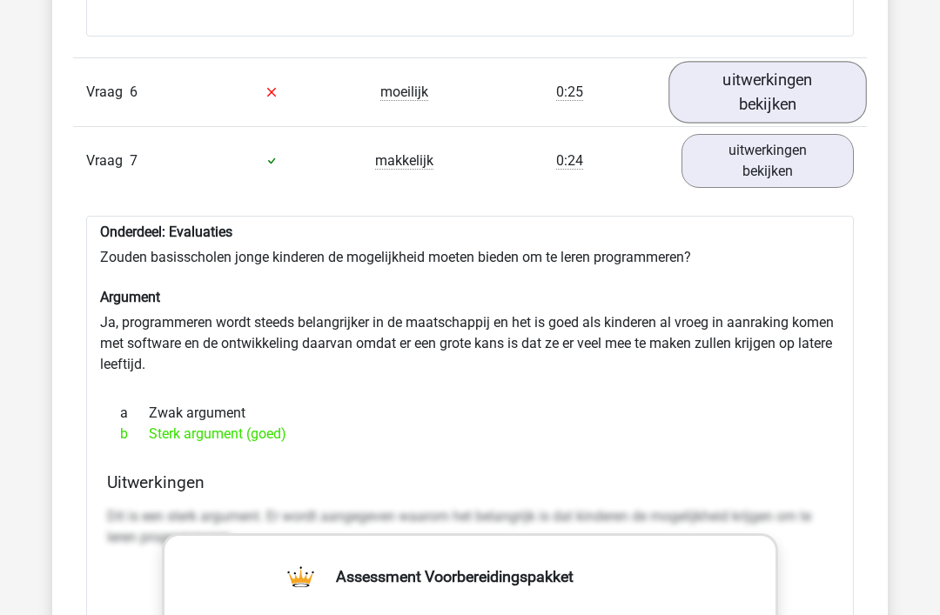
click at [804, 87] on link "uitwerkingen bekijken" at bounding box center [768, 92] width 198 height 62
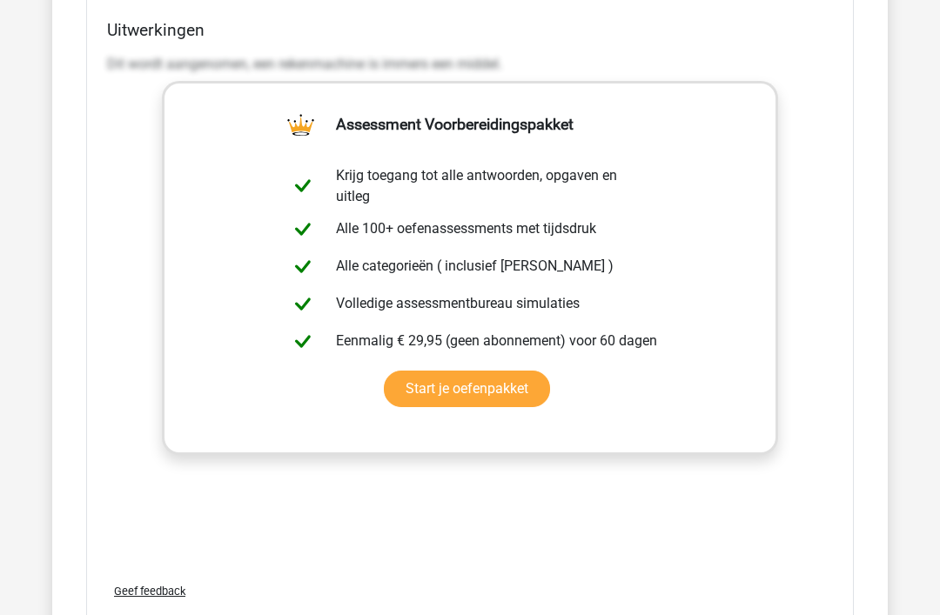
scroll to position [4436, 0]
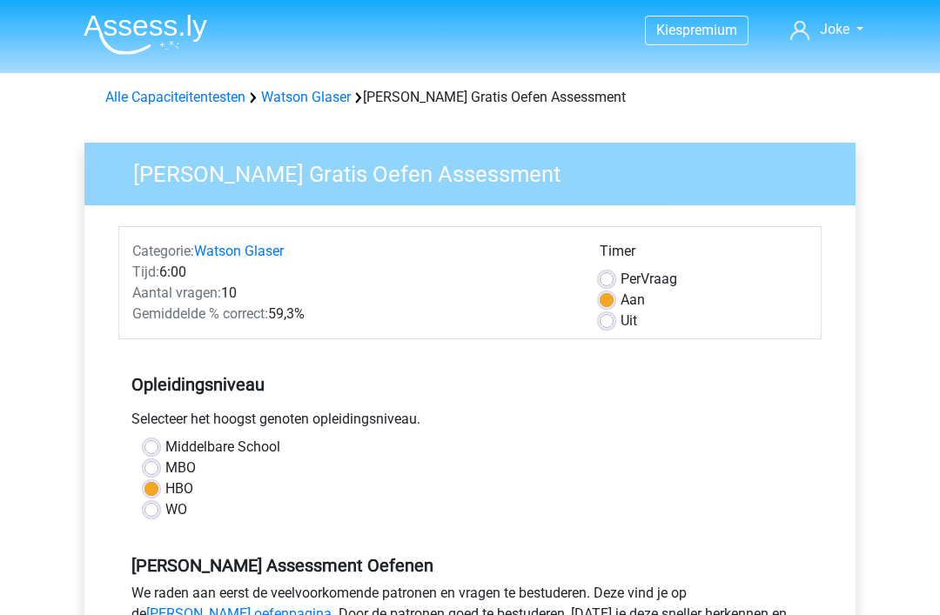
scroll to position [377, 0]
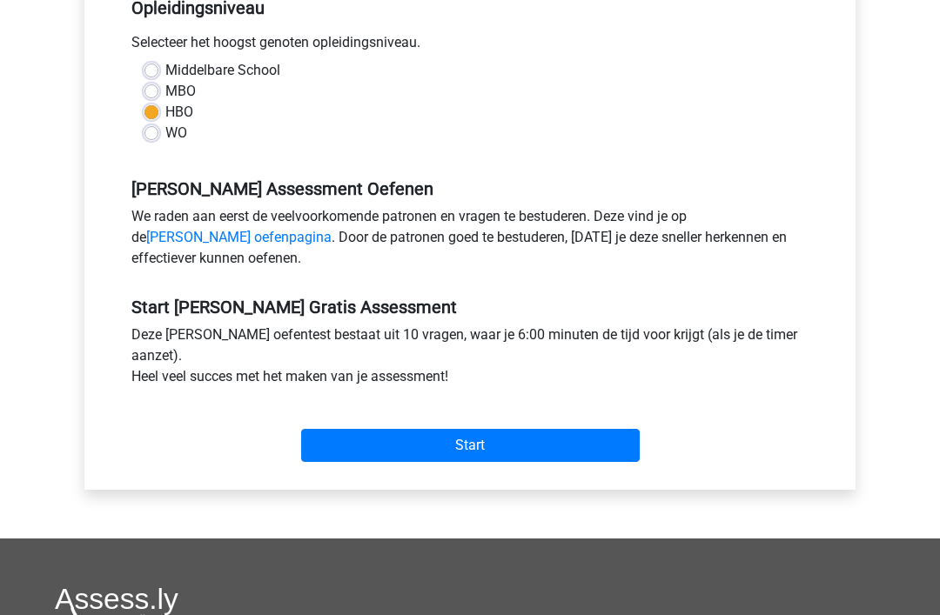
click at [165, 128] on label "WO" at bounding box center [176, 133] width 22 height 21
click at [156, 128] on input "WO" at bounding box center [152, 131] width 14 height 17
radio input "true"
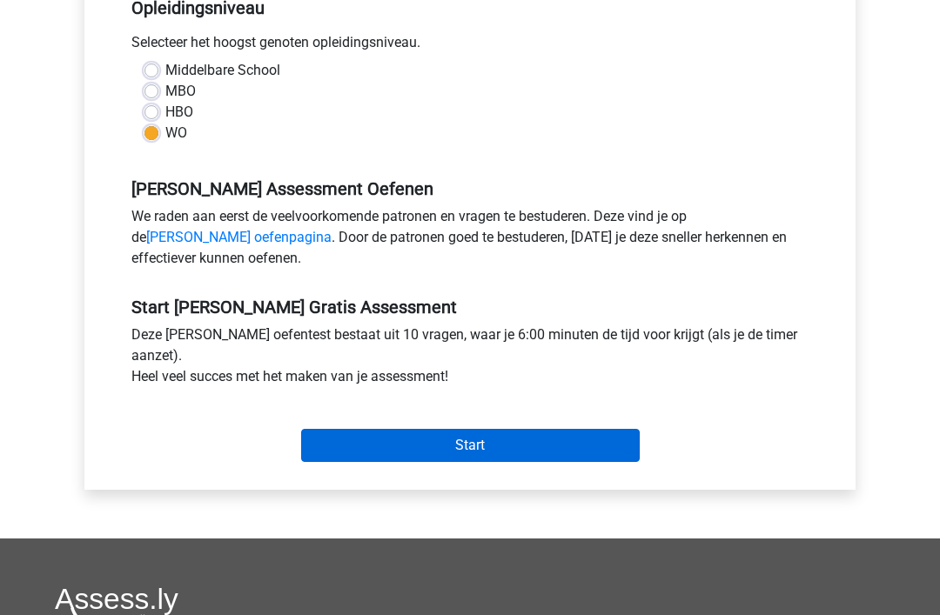
click at [509, 454] on input "Start" at bounding box center [470, 445] width 339 height 33
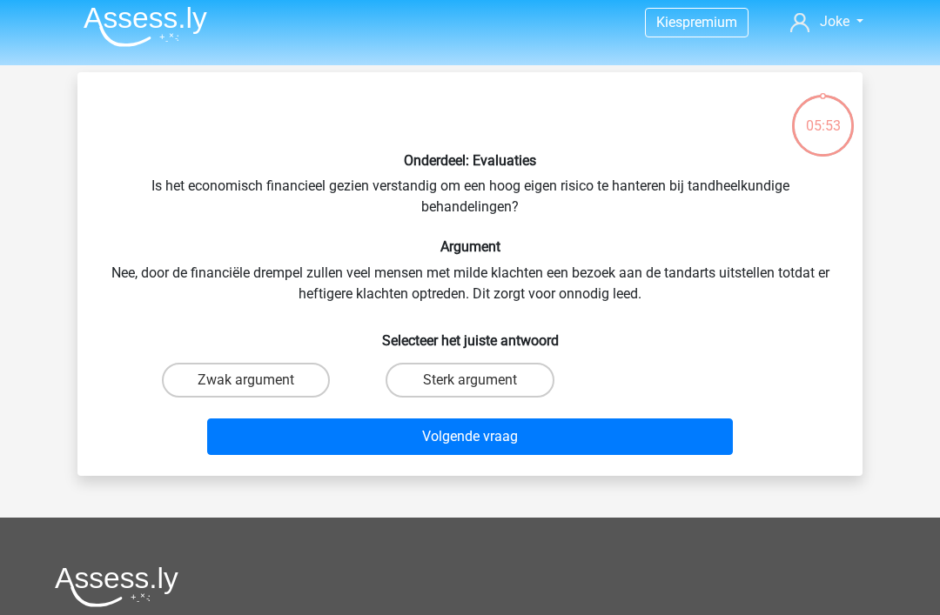
scroll to position [8, 0]
click at [286, 384] on label "Zwak argument" at bounding box center [246, 380] width 168 height 35
click at [258, 384] on input "Zwak argument" at bounding box center [251, 385] width 11 height 11
radio input "true"
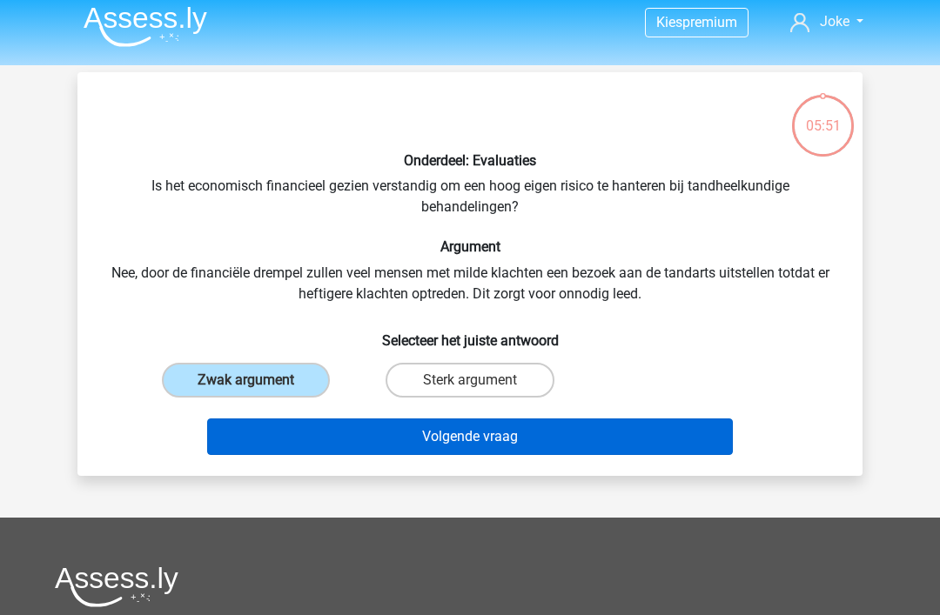
click at [441, 434] on button "Volgende vraag" at bounding box center [470, 437] width 527 height 37
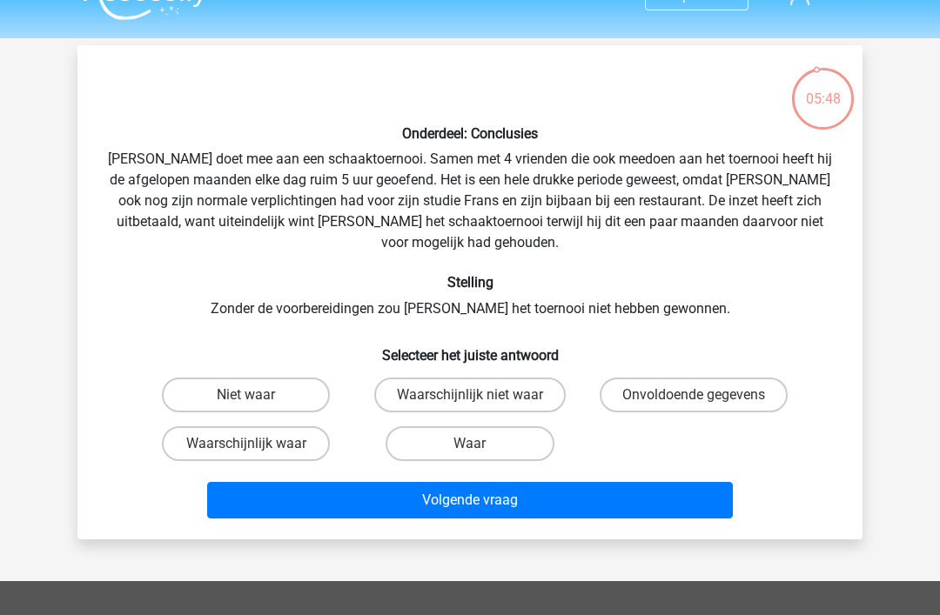
scroll to position [0, 0]
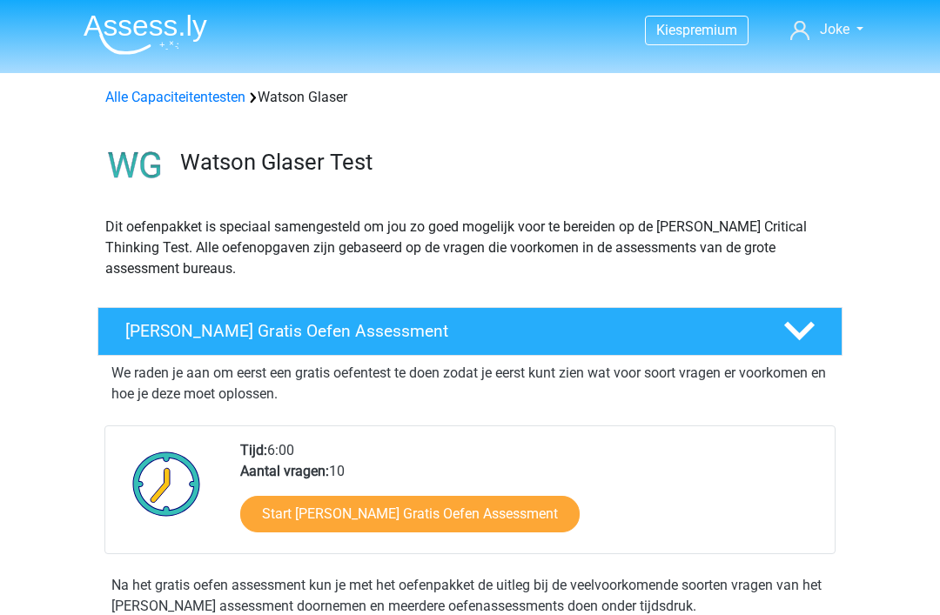
scroll to position [124, 0]
